Goal: Information Seeking & Learning: Understand process/instructions

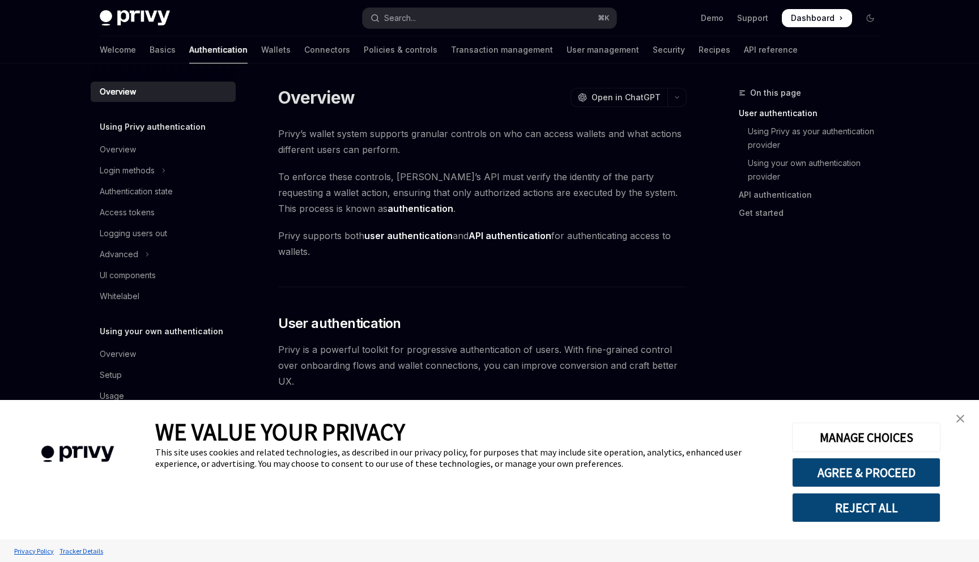
click at [962, 415] on img "close banner" at bounding box center [960, 419] width 8 height 8
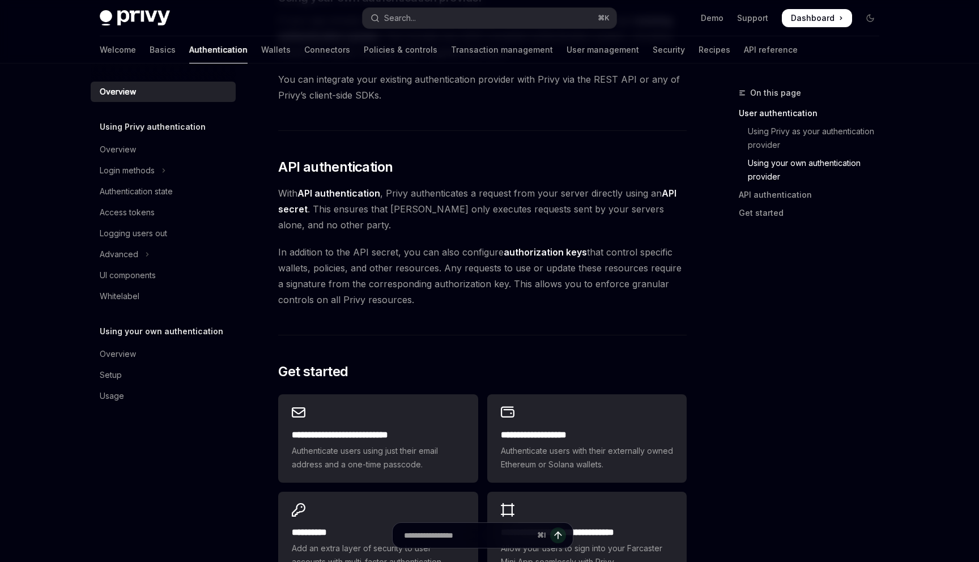
scroll to position [615, 0]
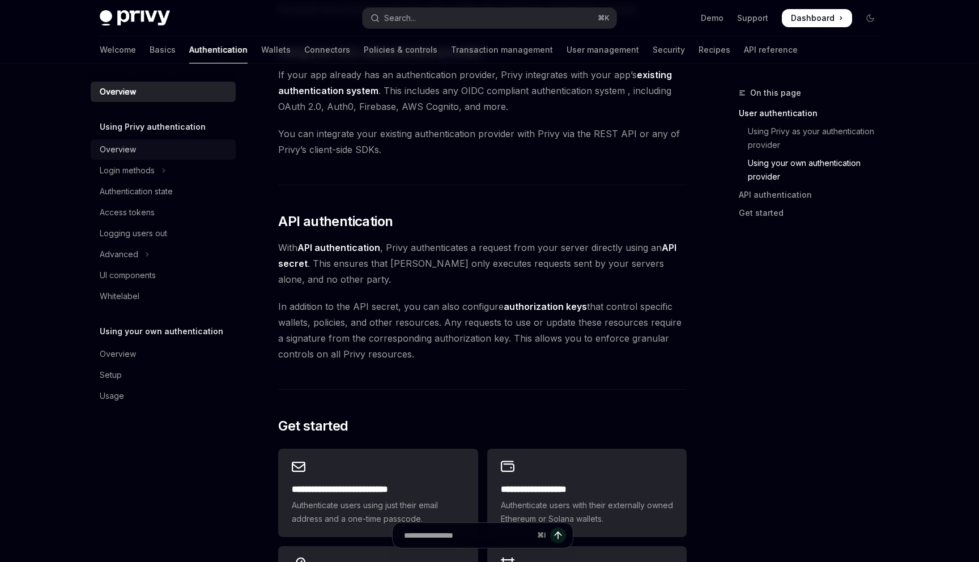
click at [140, 149] on div "Overview" at bounding box center [164, 150] width 129 height 14
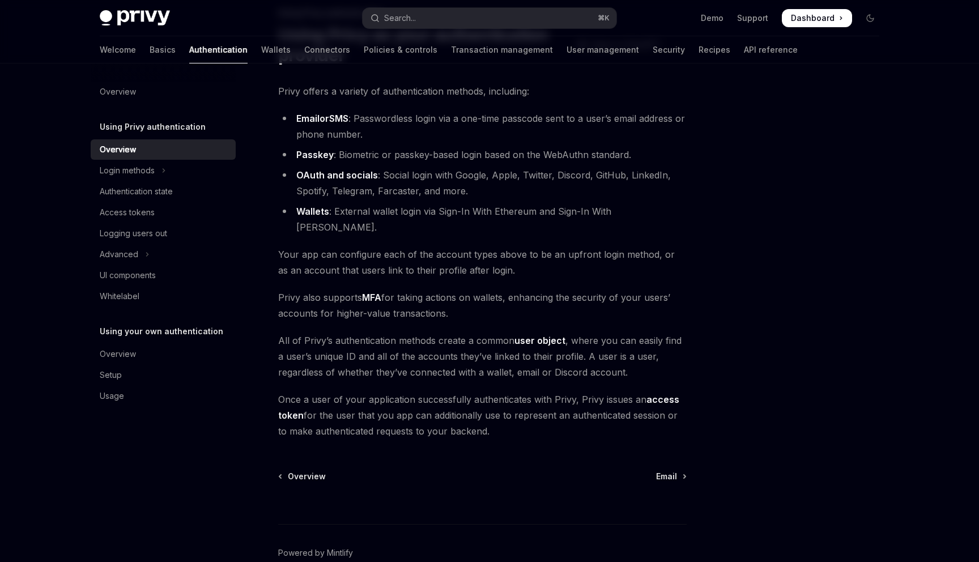
scroll to position [124, 0]
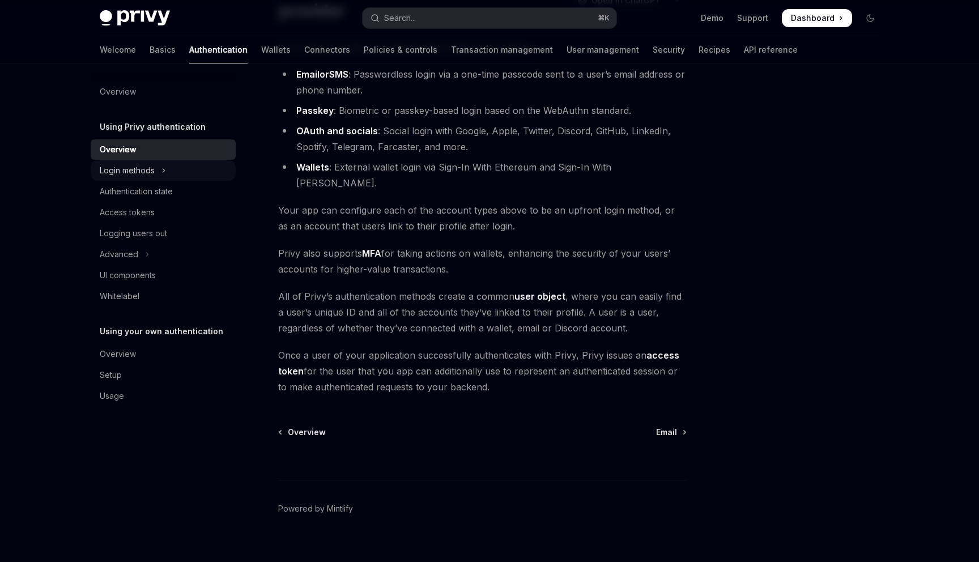
click at [131, 172] on div "Login methods" at bounding box center [127, 171] width 55 height 14
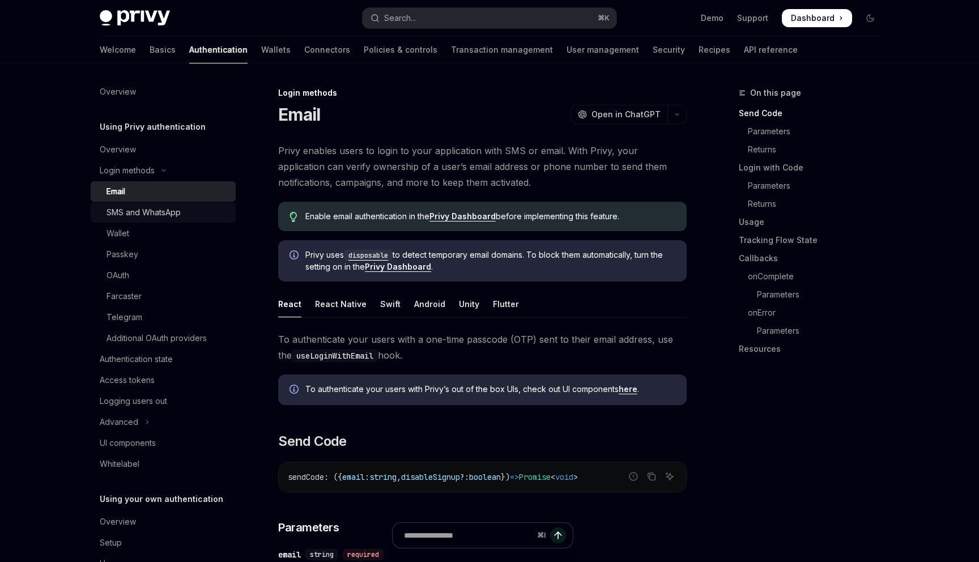
click at [160, 216] on div "SMS and WhatsApp" at bounding box center [143, 213] width 74 height 14
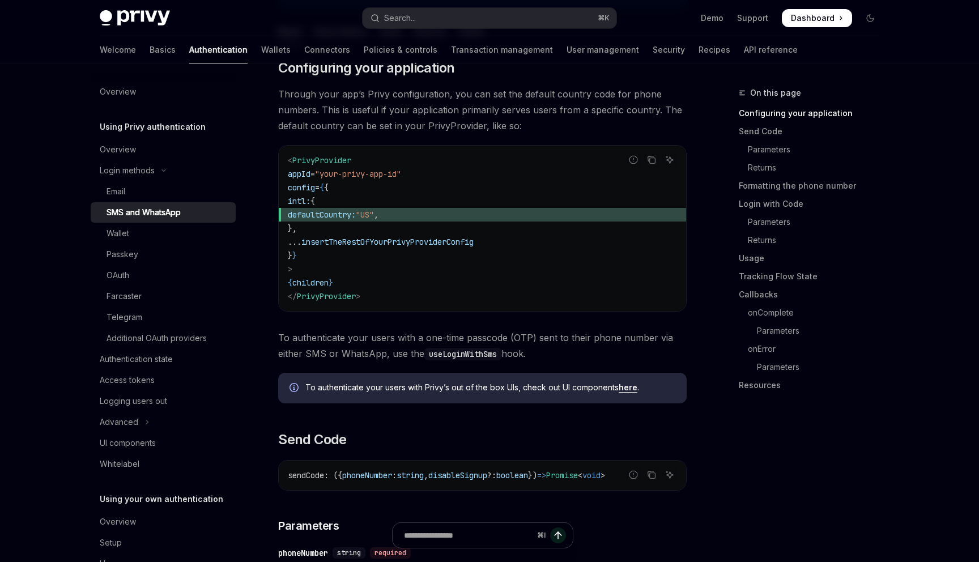
scroll to position [227, 0]
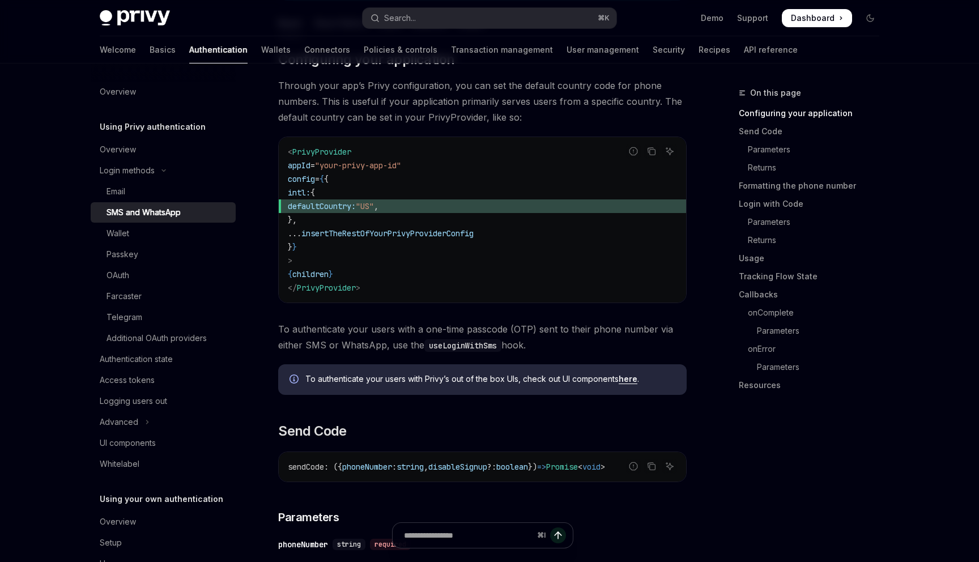
click at [364, 292] on code "< PrivyProvider appId = "your-privy-app-id" config = { { intl: { defaultCountry…" at bounding box center [482, 220] width 389 height 150
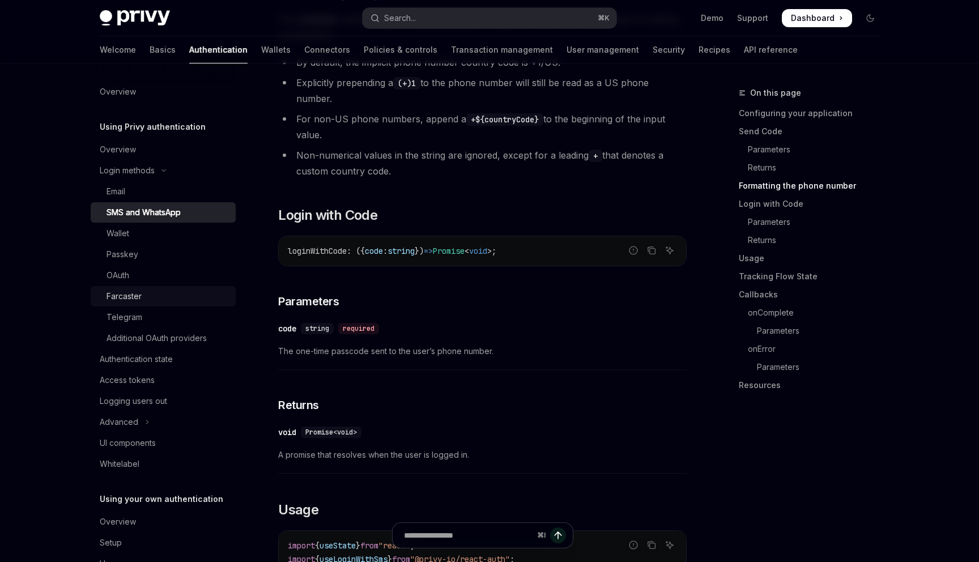
scroll to position [1021, 0]
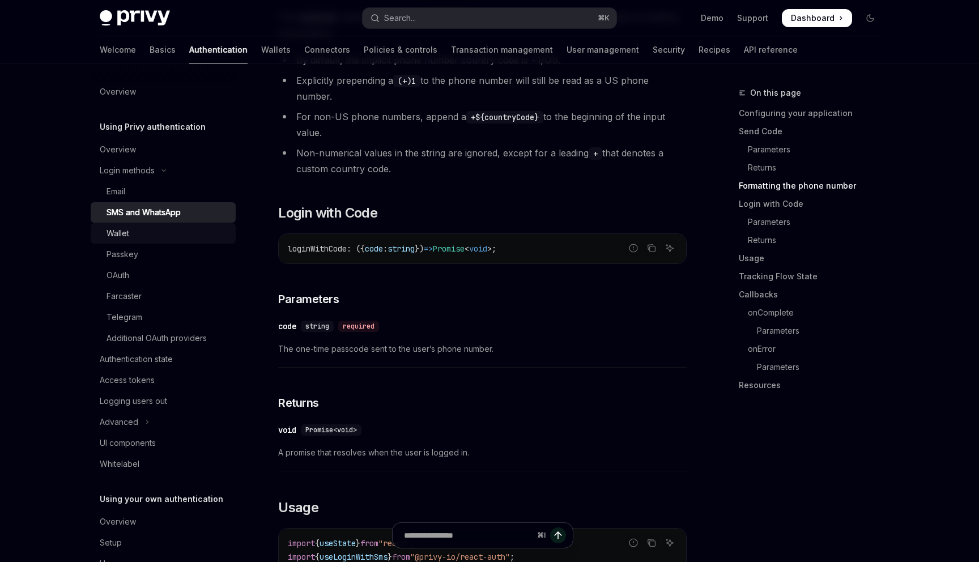
click at [131, 233] on div "Wallet" at bounding box center [167, 234] width 122 height 14
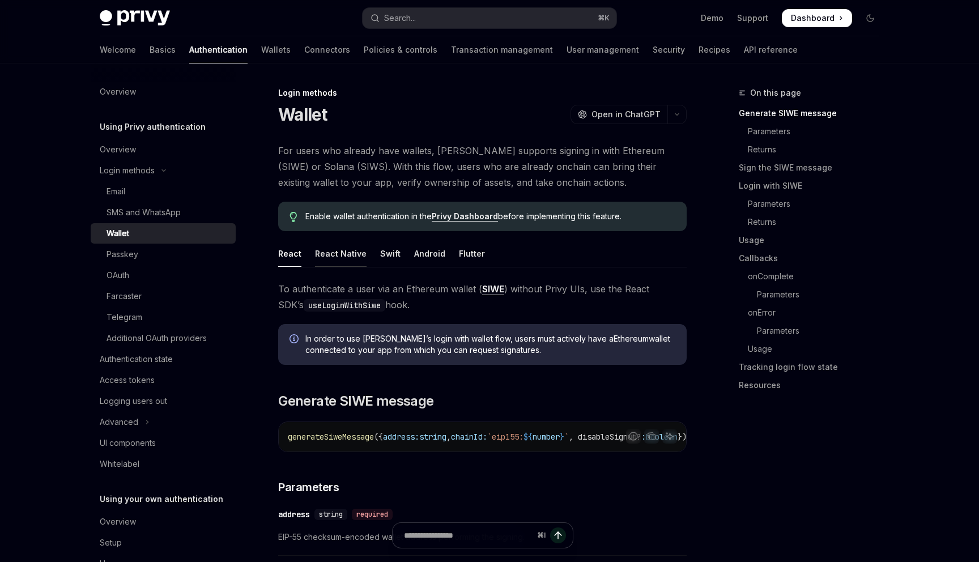
click at [336, 251] on div "React Native" at bounding box center [341, 253] width 52 height 27
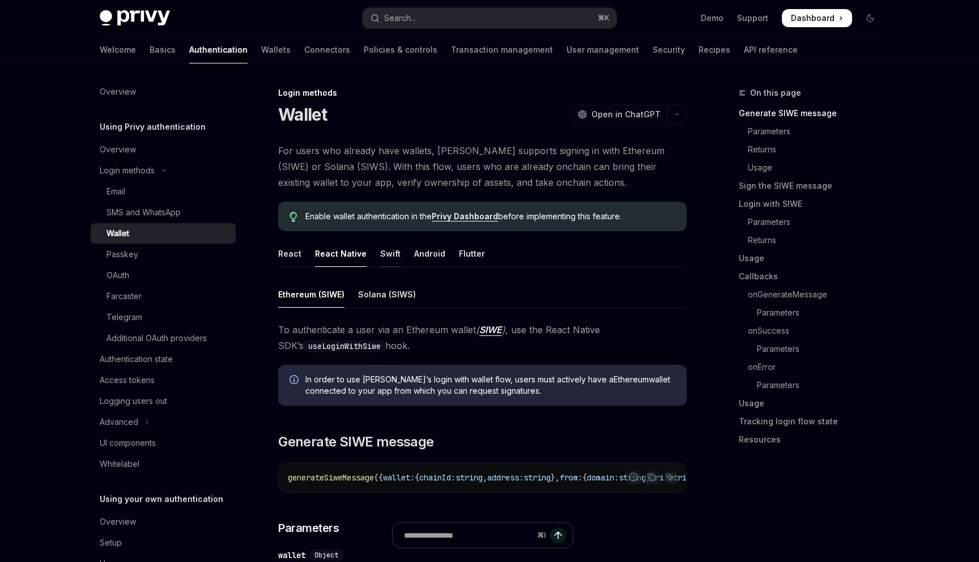
click at [387, 254] on div "Swift" at bounding box center [390, 253] width 20 height 27
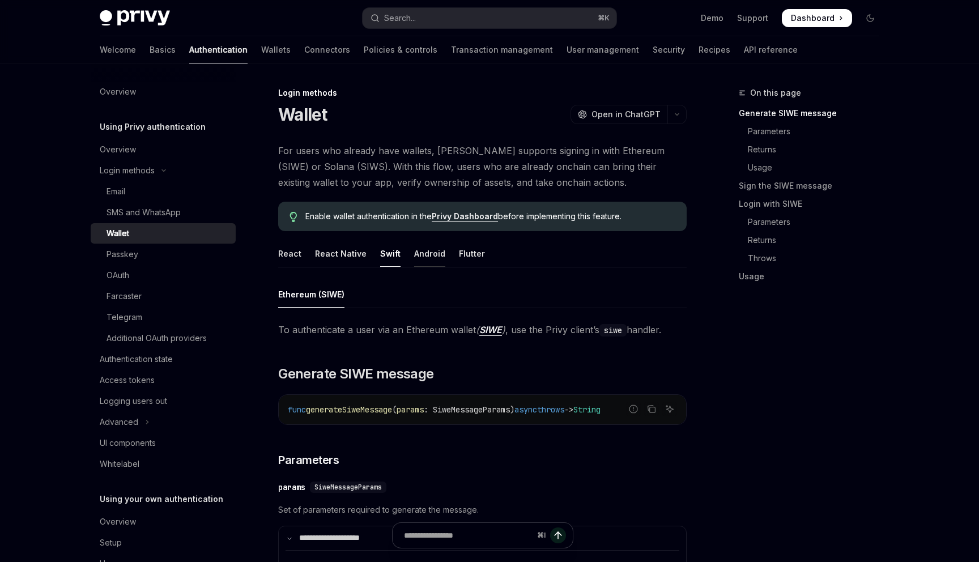
click at [417, 255] on div "Android" at bounding box center [429, 253] width 31 height 27
click at [467, 258] on div "Flutter" at bounding box center [472, 253] width 26 height 27
type textarea "*"
